Goal: Find contact information: Find contact information

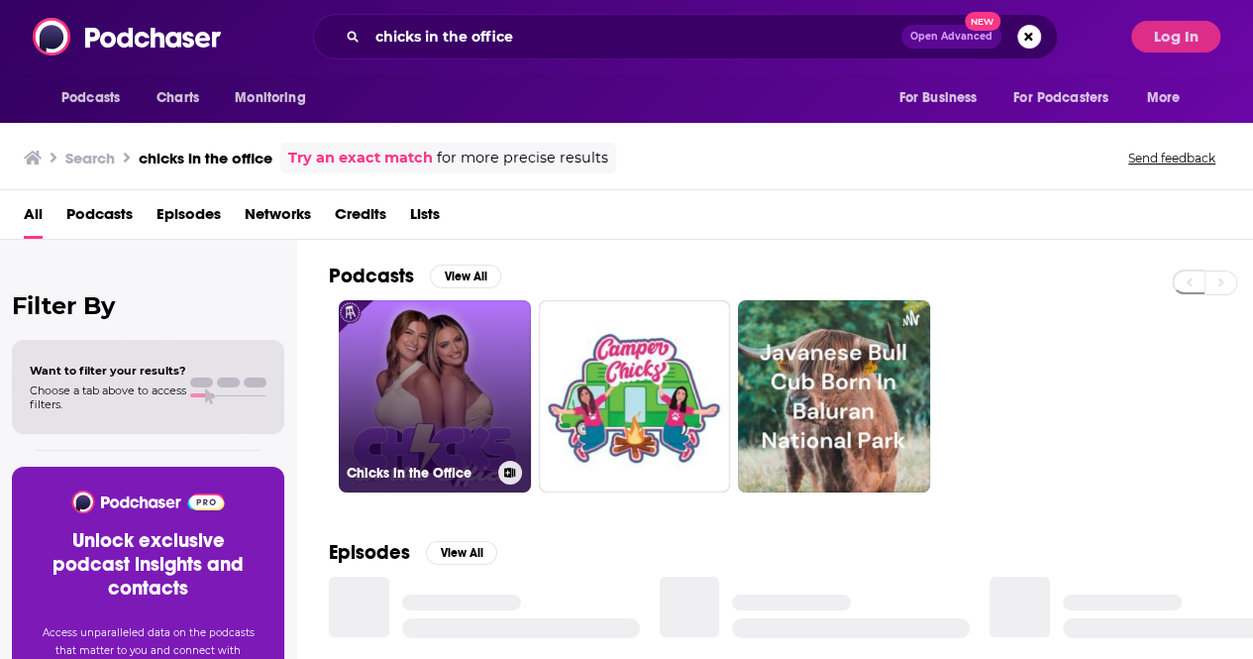
click at [425, 387] on link "Chicks in the Office" at bounding box center [435, 396] width 192 height 192
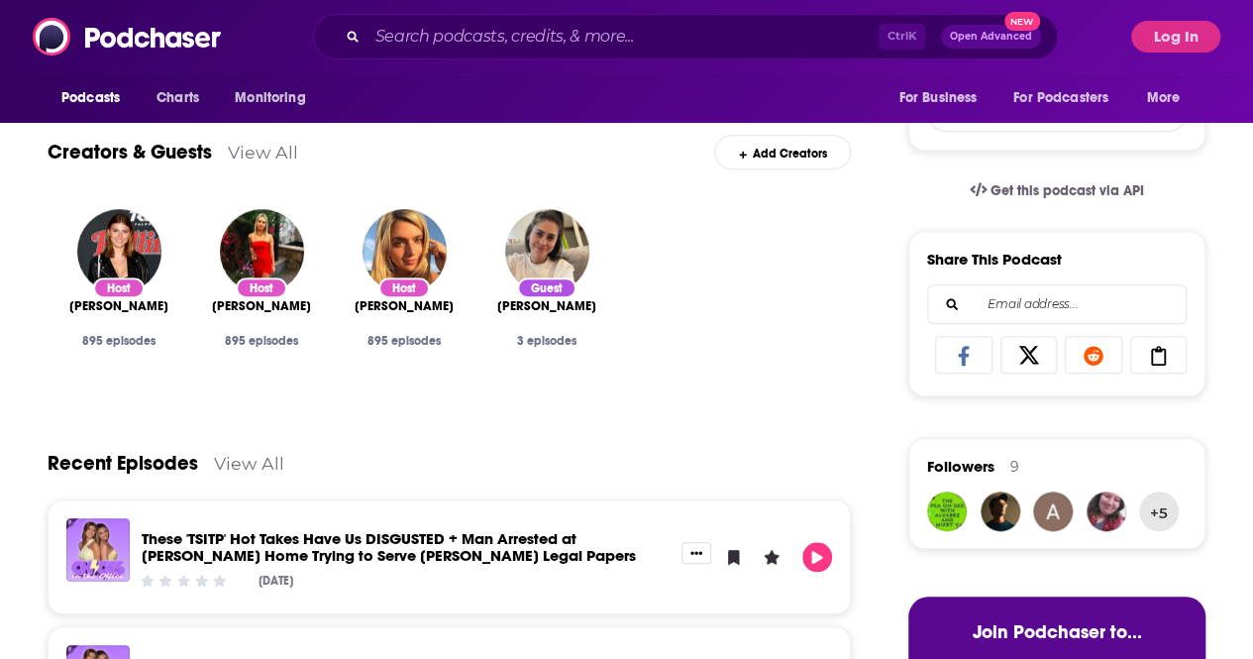
scroll to position [77, 0]
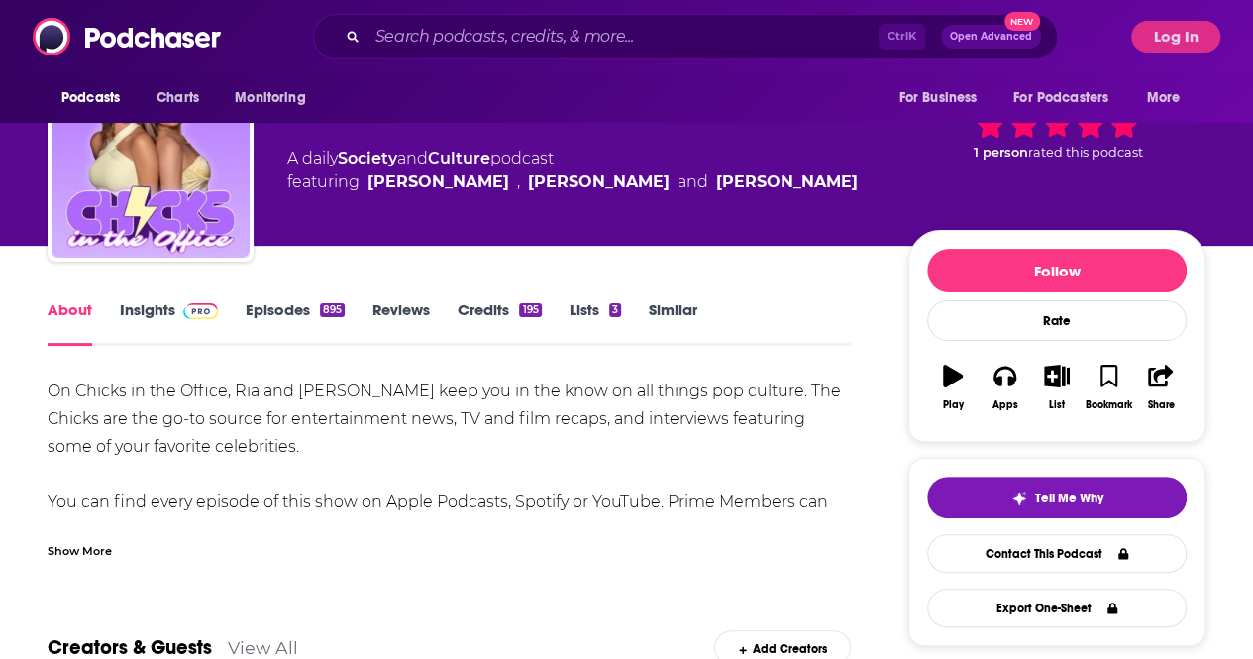
click at [68, 543] on div "Show More" at bounding box center [80, 549] width 64 height 19
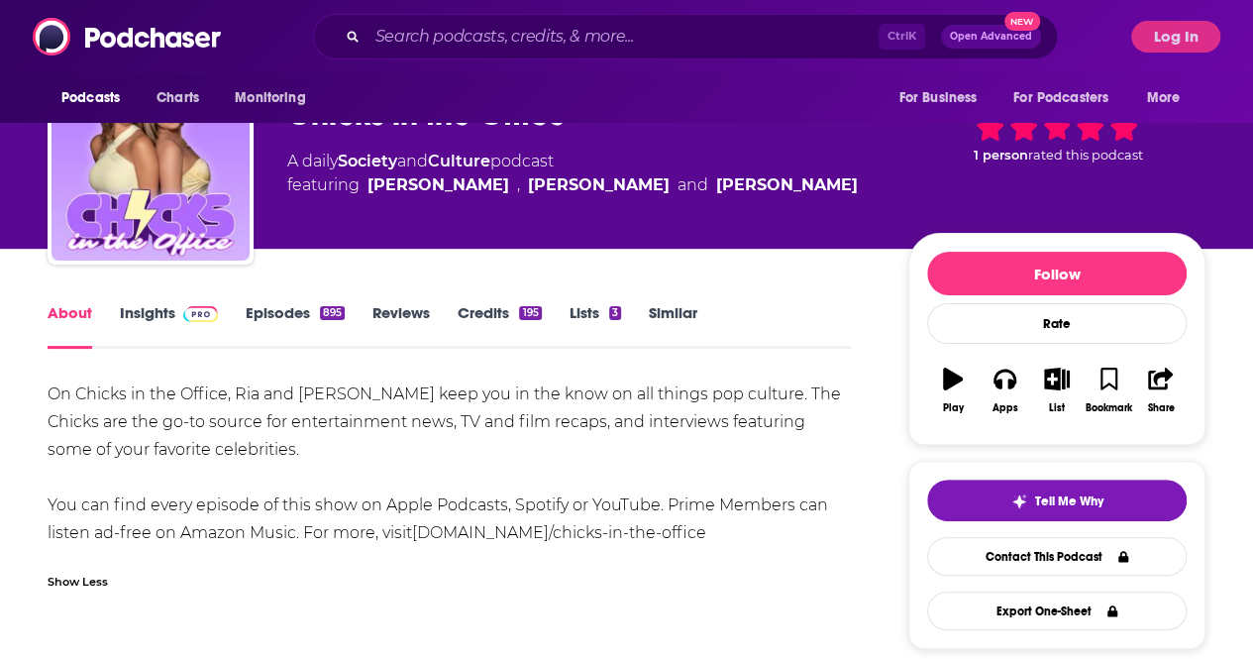
scroll to position [198, 0]
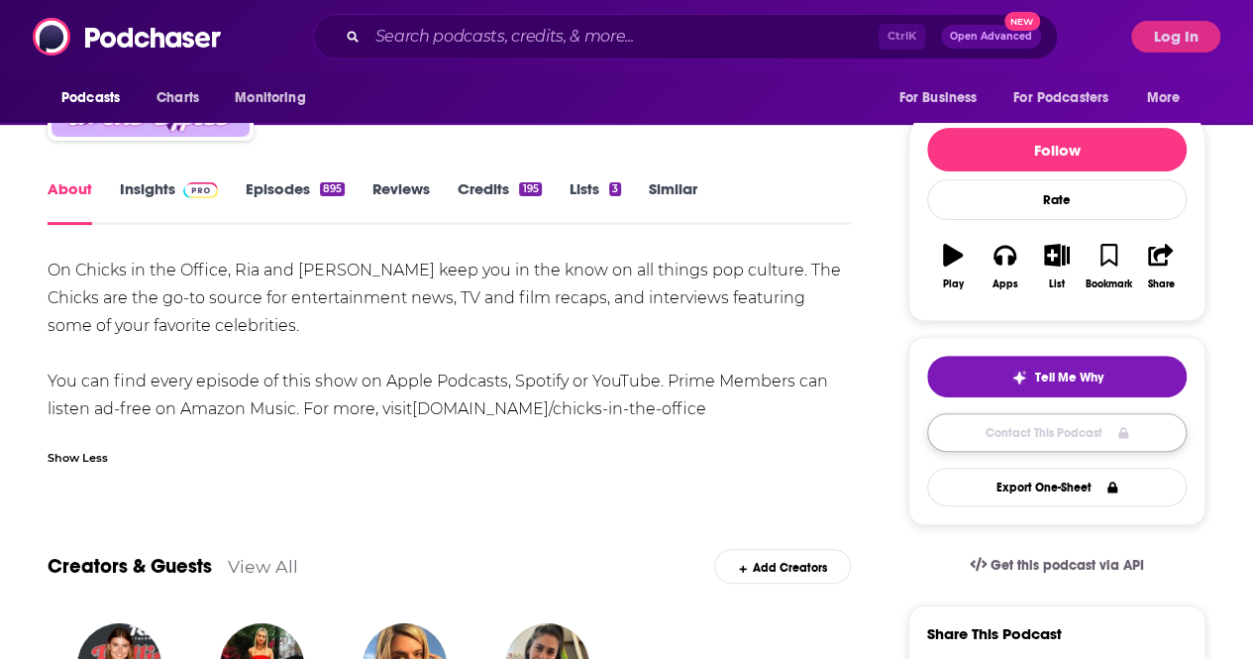
click at [1040, 426] on link "Contact This Podcast" at bounding box center [1057, 432] width 260 height 39
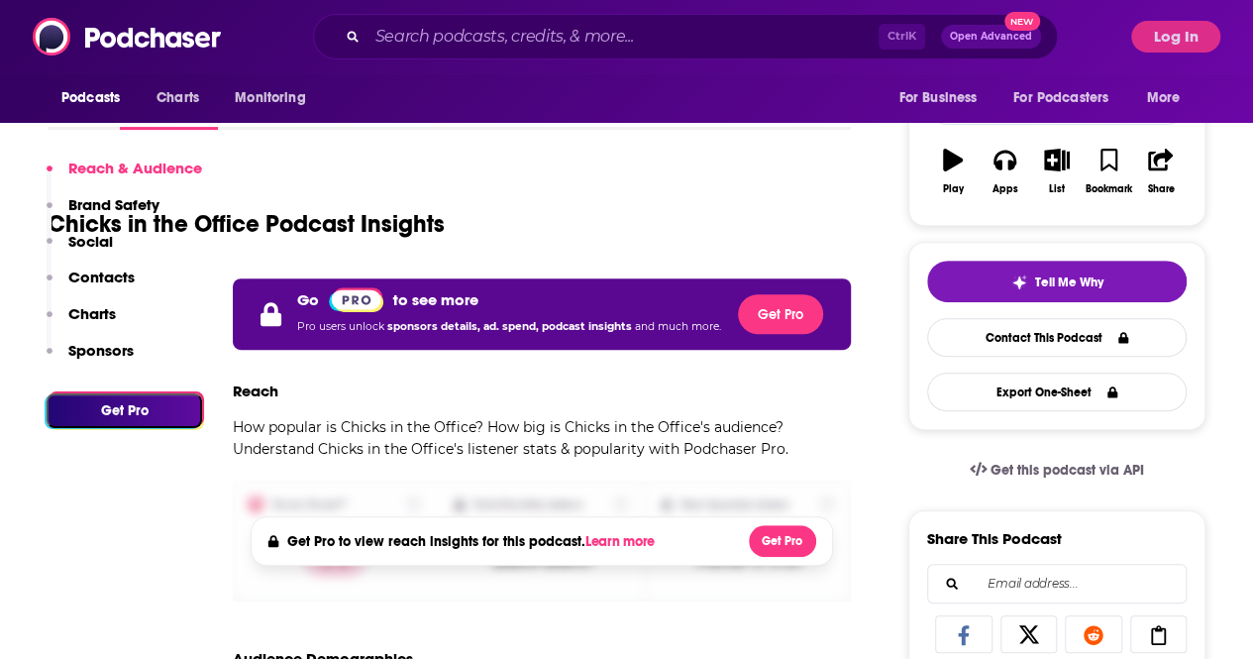
scroll to position [198, 0]
